Goal: Ask a question

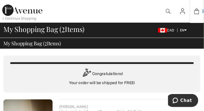
click at [198, 11] on img at bounding box center [196, 11] width 5 height 7
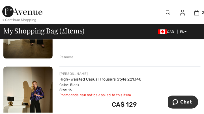
scroll to position [117, 0]
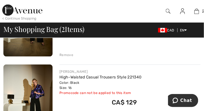
click at [68, 55] on div "Remove" at bounding box center [66, 55] width 14 height 5
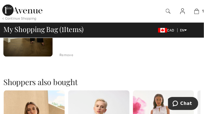
scroll to position [110, 0]
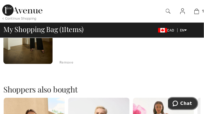
click at [184, 103] on span "Chat" at bounding box center [186, 102] width 12 height 5
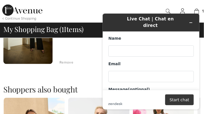
scroll to position [0, 0]
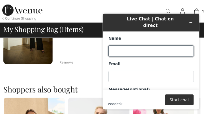
click at [123, 46] on input "Name" at bounding box center [150, 50] width 85 height 11
type input "MARIANA GRINBLAT"
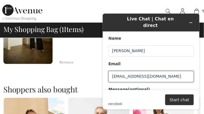
click at [129, 72] on input "mgrinblat1@outlook.com" at bounding box center [150, 75] width 85 height 11
drag, startPoint x: 129, startPoint y: 72, endPoint x: 127, endPoint y: 97, distance: 25.5
click at [127, 97] on form "Name MARIANA GRINBLAT Email mgrinblat1@outlook.com Message (optional) zendesk .…" at bounding box center [150, 70] width 97 height 78
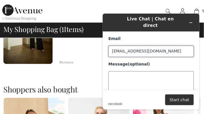
type input "mgrinblat25@outlook.com"
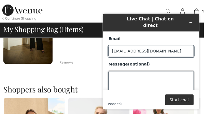
click at [128, 88] on textarea "Message (optional)" at bounding box center [150, 87] width 85 height 32
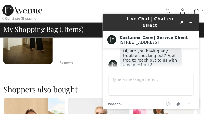
scroll to position [21, 0]
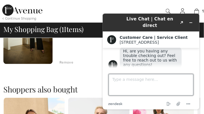
paste textarea "16"
type textarea "N"
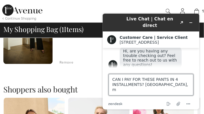
type textarea "CAN I PAY FOR THESE PANTS IN 4 INSTALLMENTS? TX, mg"
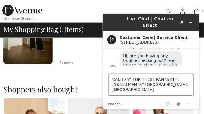
scroll to position [8, 0]
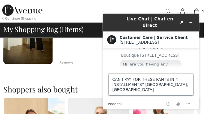
drag, startPoint x: 197, startPoint y: 59, endPoint x: 305, endPoint y: 61, distance: 107.6
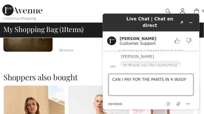
scroll to position [77, 0]
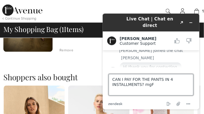
type textarea "CAN I PAY FOR THE PANTS IN 4 INSTALLMENTS? mg"
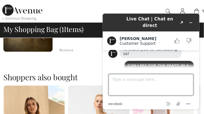
scroll to position [119, 0]
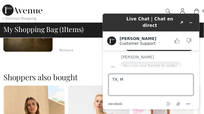
type textarea "TX, MG"
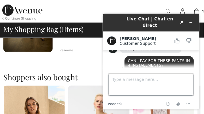
scroll to position [40, 0]
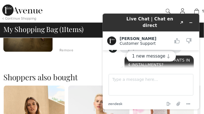
click at [128, 65] on span "CAN I PAY FOR THESE PANTS IN 4 INSTALLMENTS? TX, mg" at bounding box center [159, 66] width 63 height 18
click at [144, 66] on span "CAN I PAY FOR THESE PANTS IN 4 INSTALLMENTS? TX, mg" at bounding box center [159, 66] width 63 height 18
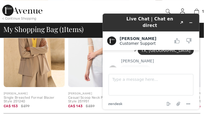
scroll to position [220, 0]
